Goal: Information Seeking & Learning: Learn about a topic

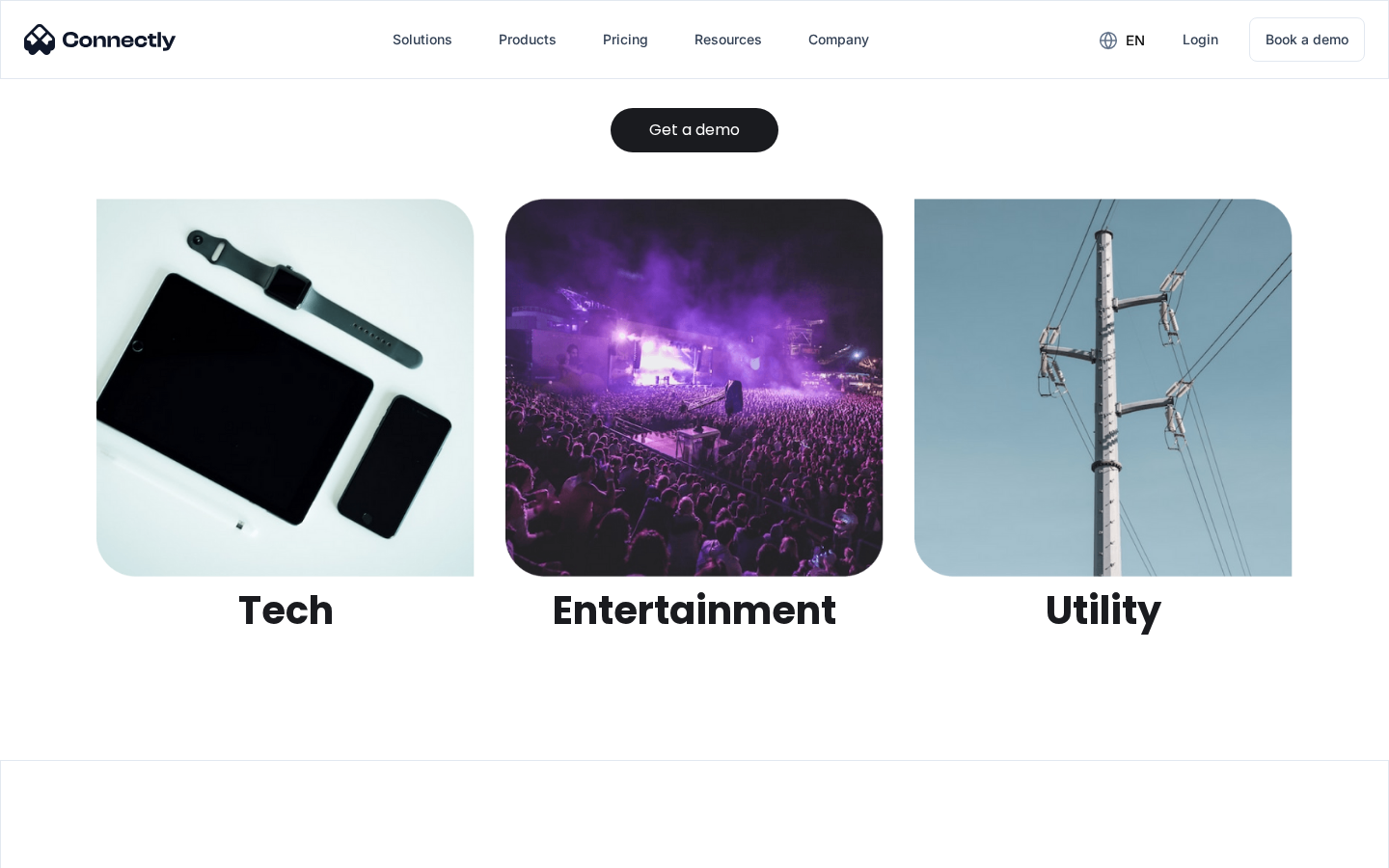
scroll to position [6084, 0]
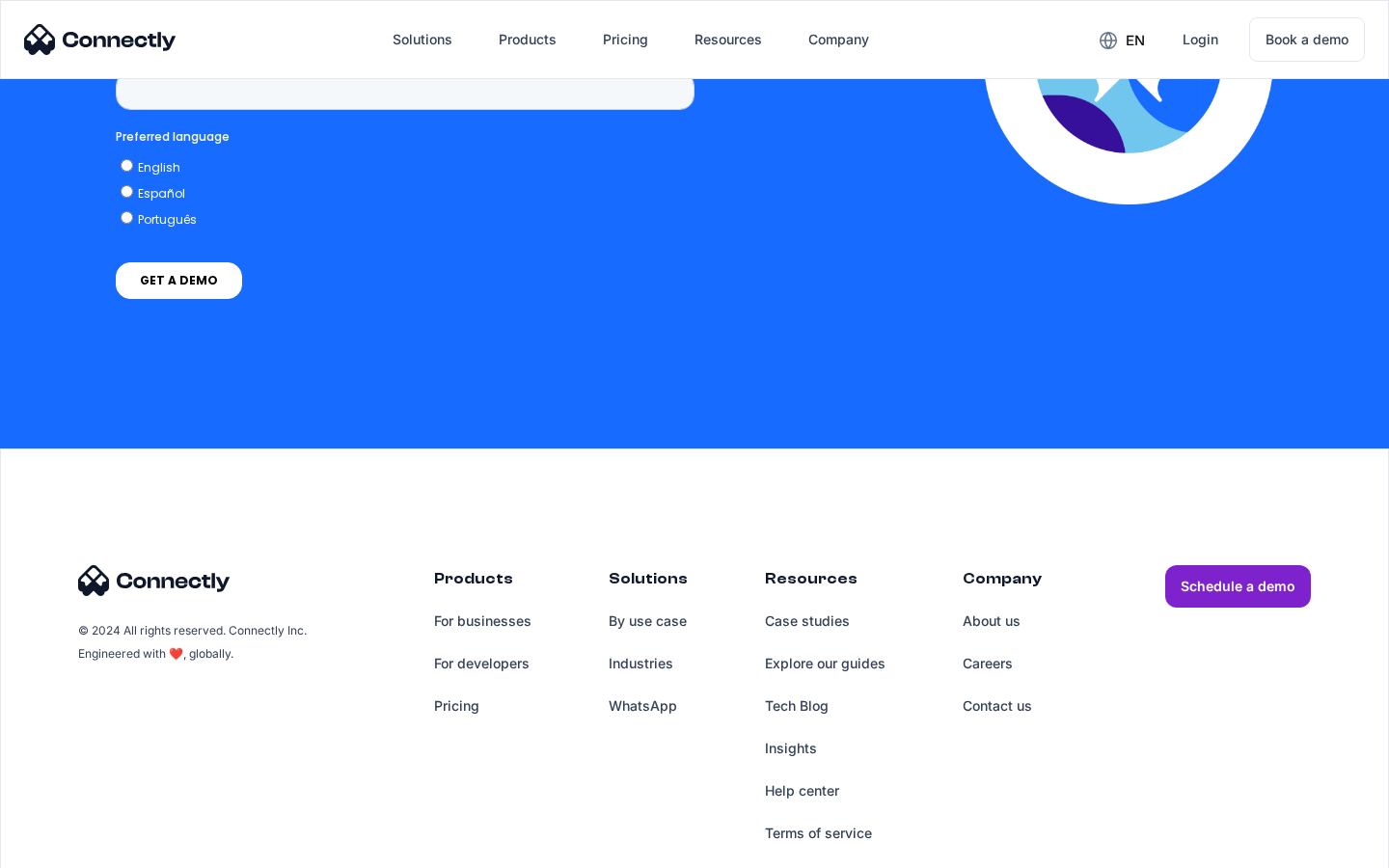
scroll to position [7949, 0]
